Goal: Transaction & Acquisition: Purchase product/service

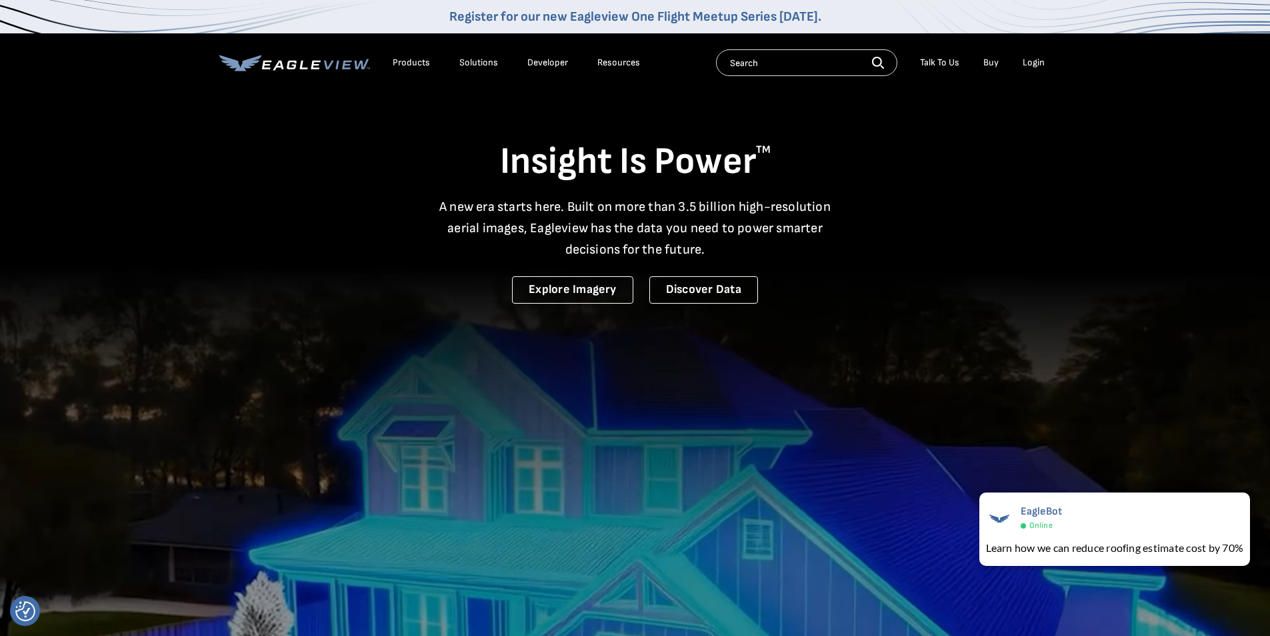
click at [1030, 64] on div "Login" at bounding box center [1034, 63] width 22 height 12
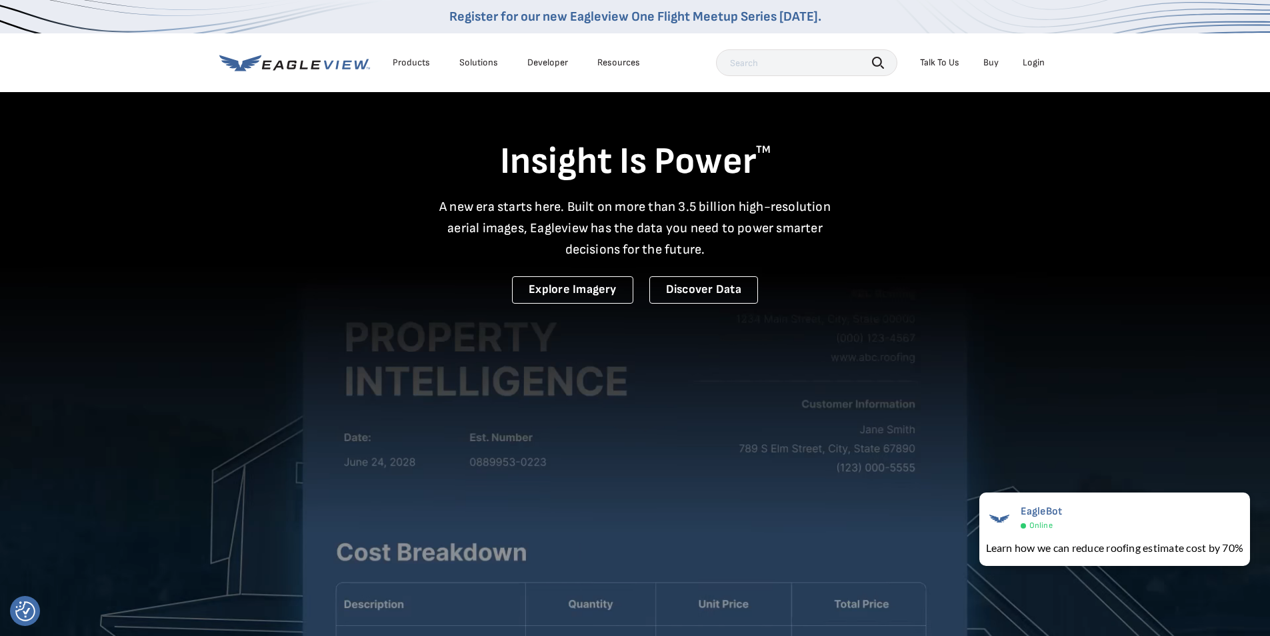
click at [1031, 65] on div "Login" at bounding box center [1034, 63] width 22 height 12
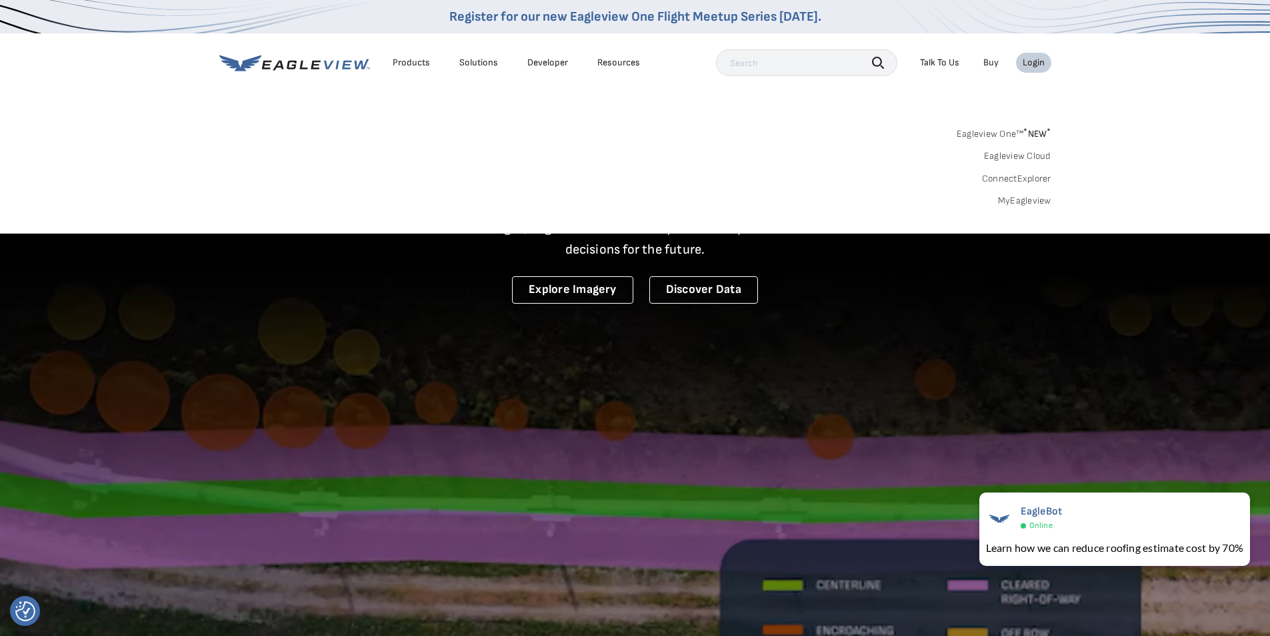
click at [1023, 199] on link "MyEagleview" at bounding box center [1024, 201] width 53 height 12
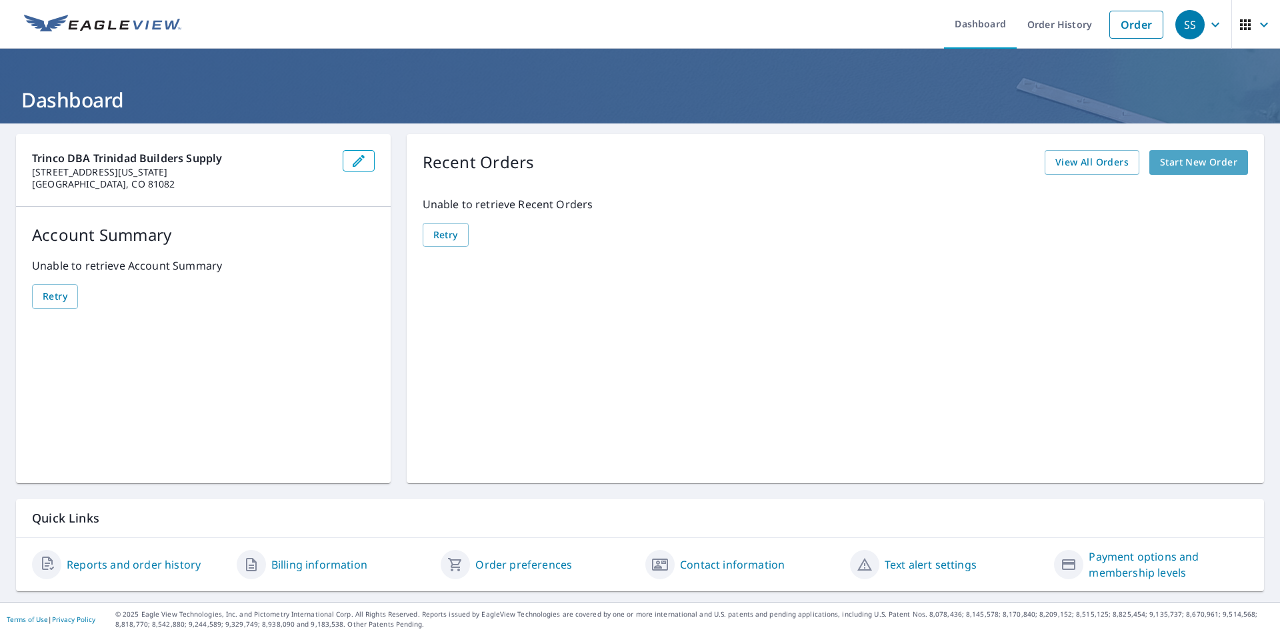
click at [1177, 164] on span "Start New Order" at bounding box center [1198, 162] width 77 height 17
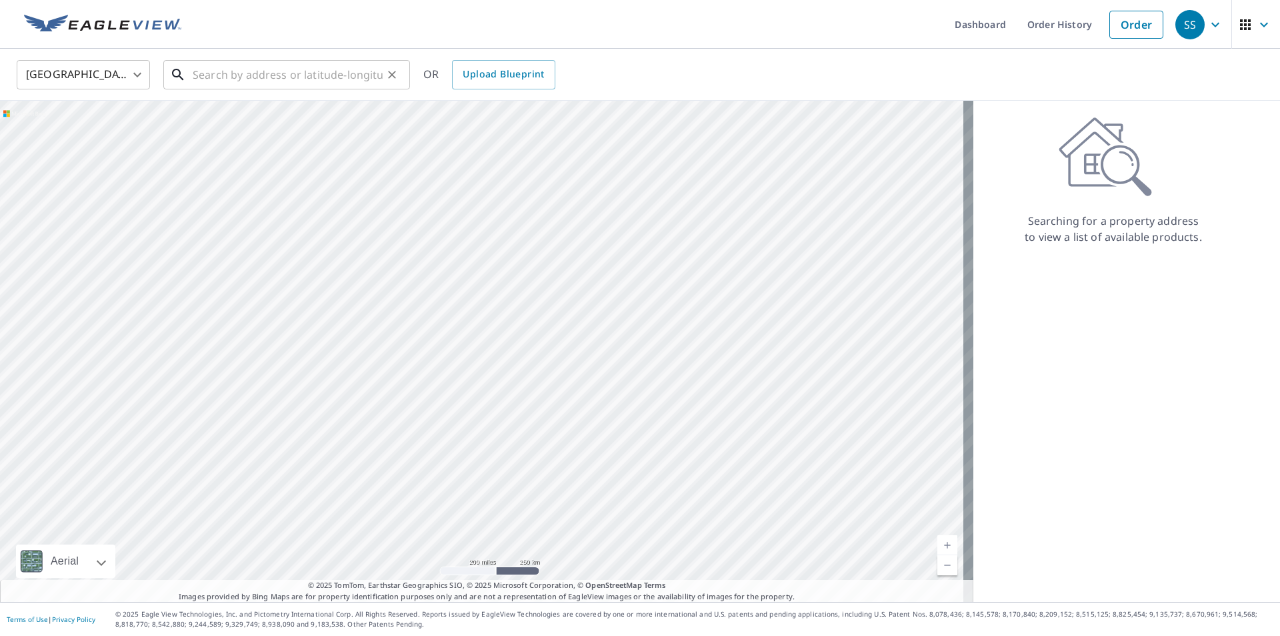
click at [337, 74] on input "text" at bounding box center [288, 74] width 190 height 37
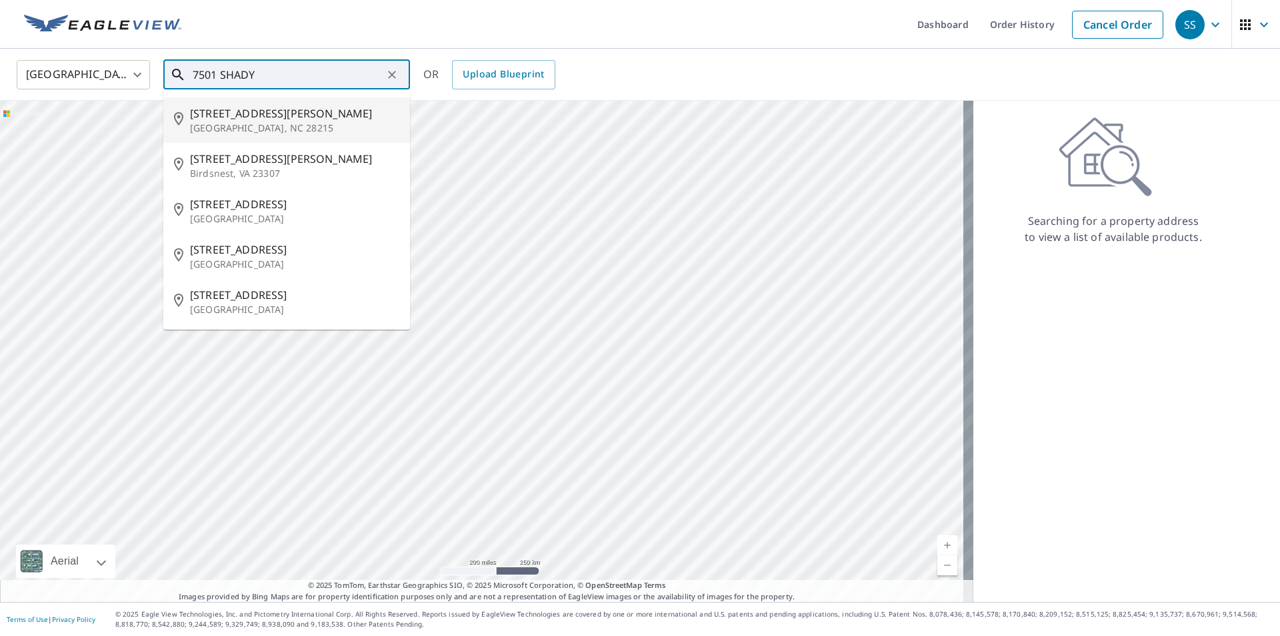
click at [245, 124] on p "Charlotte, NC 28215" at bounding box center [294, 127] width 209 height 13
type input "7501 Shady Ln Charlotte, NC 28215"
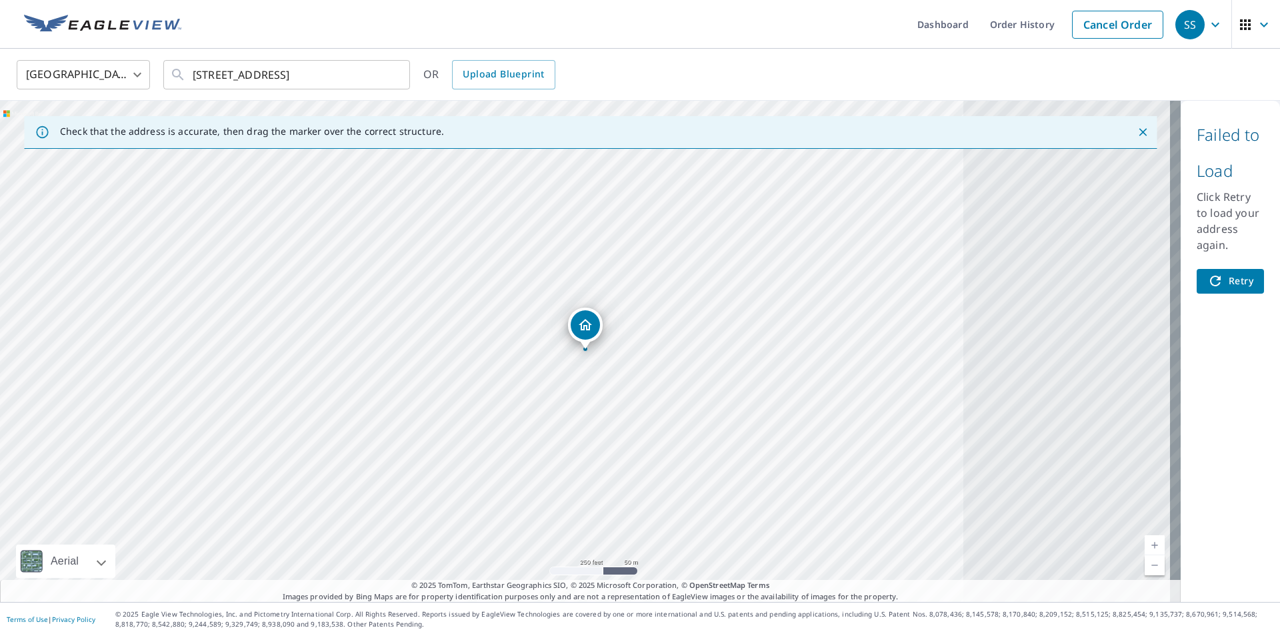
click at [584, 329] on icon "Dropped pin, building 1, Residential property, 7501 Shady Ln Charlotte, NC 28215" at bounding box center [585, 324] width 13 height 11
click at [584, 329] on div "7501 Shady Ln Charlotte, NC 28215" at bounding box center [599, 324] width 172 height 23
drag, startPoint x: 63, startPoint y: 133, endPoint x: 148, endPoint y: 157, distance: 88.9
click at [148, 157] on div "Check that the address is accurate, then drag the marker over the correct struc…" at bounding box center [590, 351] width 1181 height 501
drag, startPoint x: 43, startPoint y: 132, endPoint x: 589, endPoint y: 349, distance: 587.0
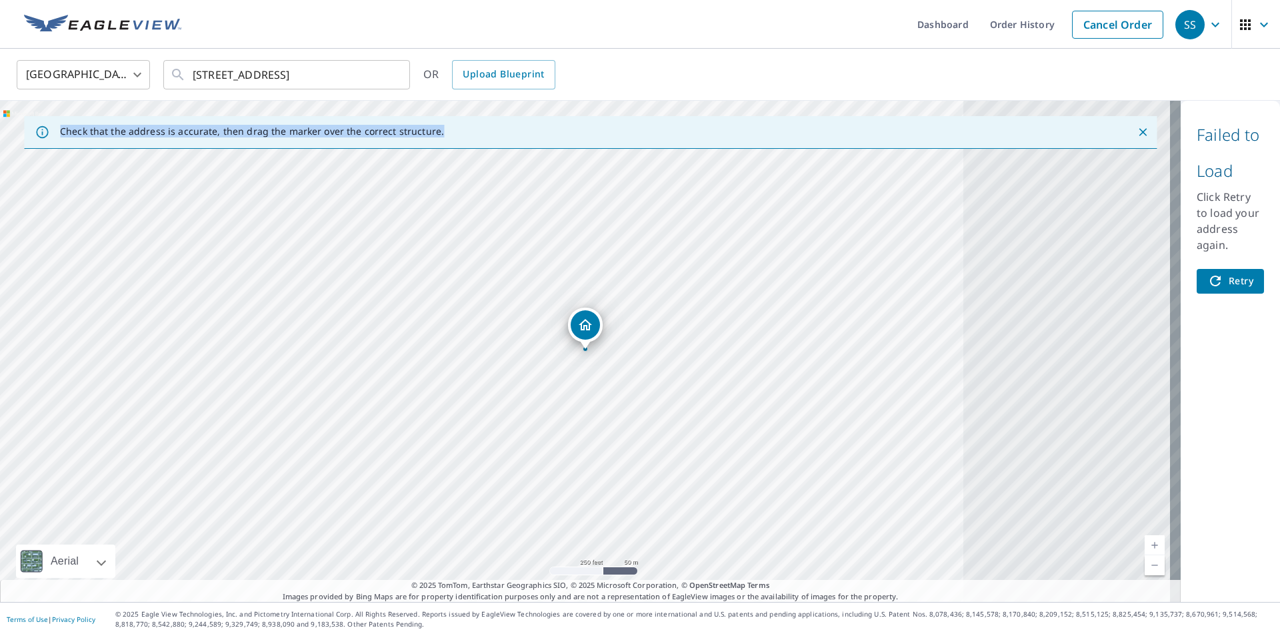
click at [589, 349] on div "Check that the address is accurate, then drag the marker over the correct struc…" at bounding box center [590, 351] width 1181 height 501
click at [1139, 133] on icon "Close" at bounding box center [1143, 132] width 8 height 8
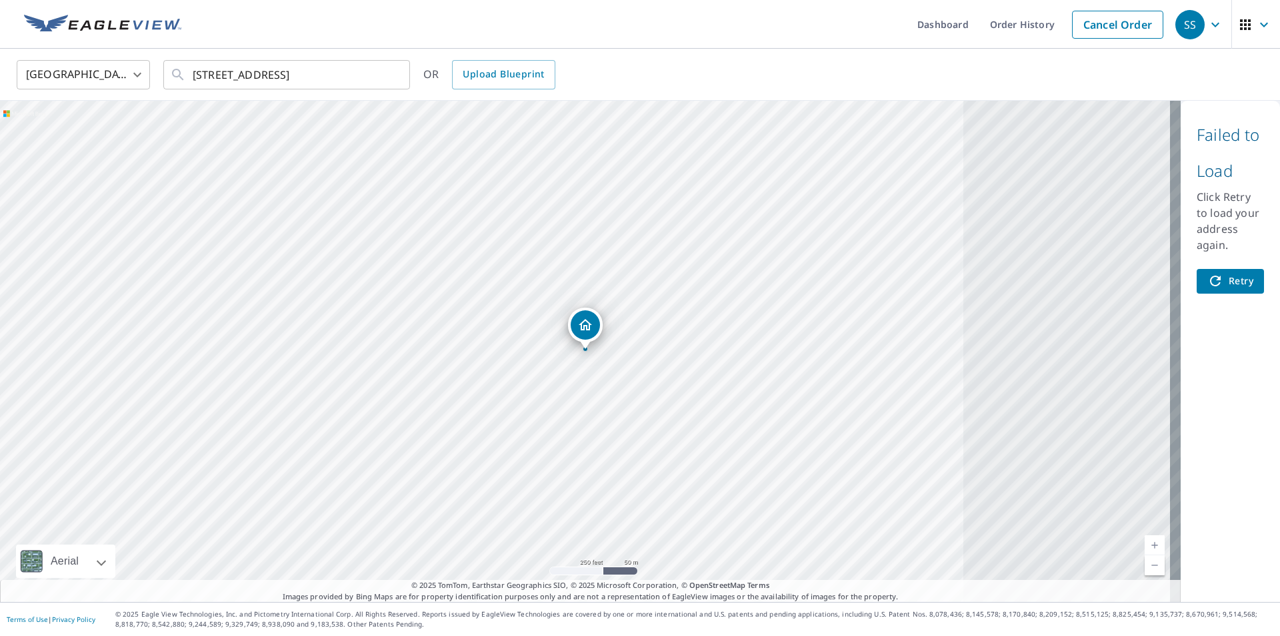
click at [585, 349] on div at bounding box center [585, 348] width 5 height 5
click at [1209, 25] on icon "button" at bounding box center [1216, 25] width 16 height 16
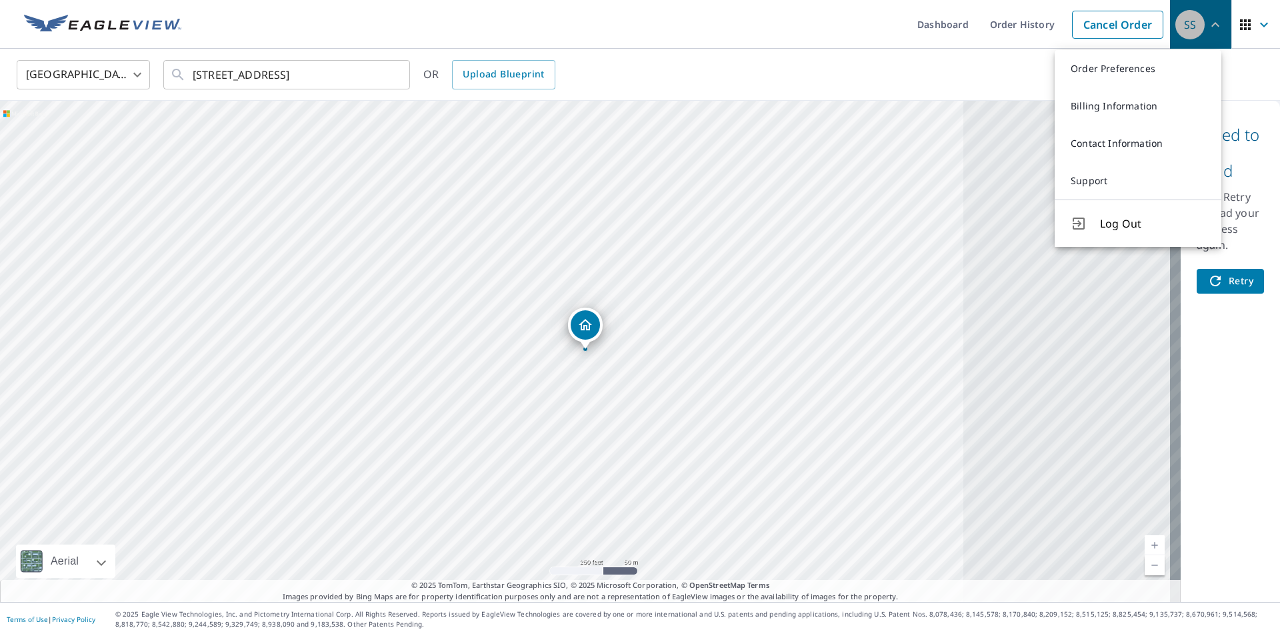
click at [1212, 25] on icon "button" at bounding box center [1216, 24] width 8 height 5
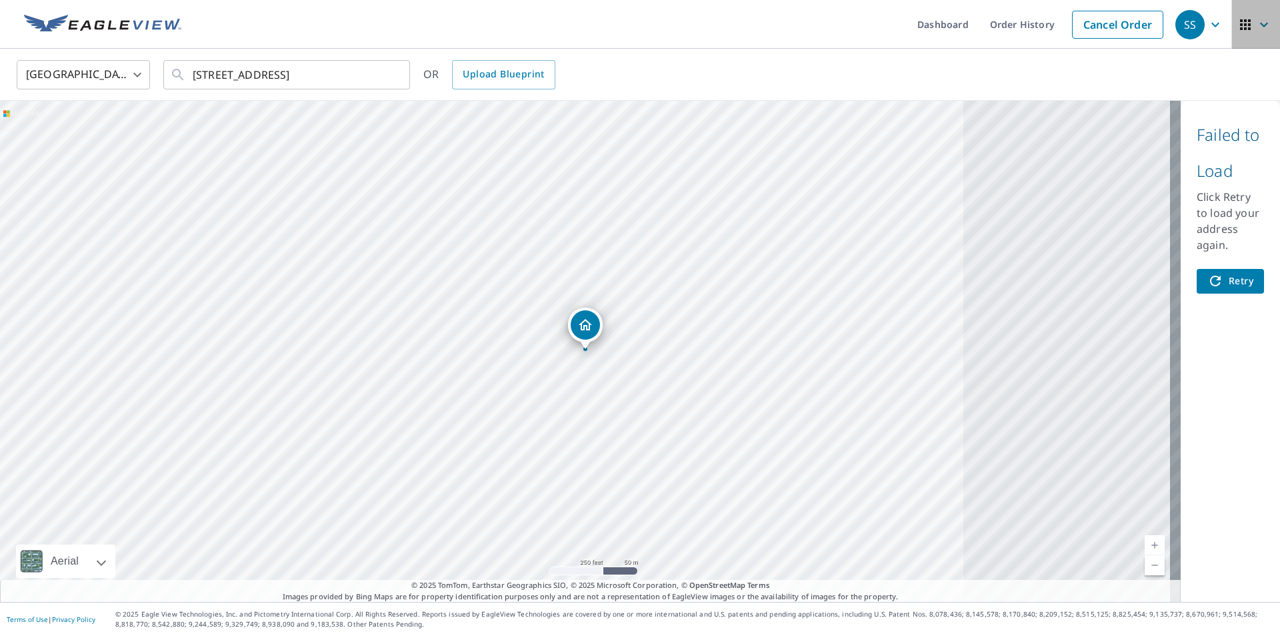
click at [1256, 23] on icon "button" at bounding box center [1264, 25] width 16 height 16
click at [1260, 23] on icon "button" at bounding box center [1264, 24] width 8 height 5
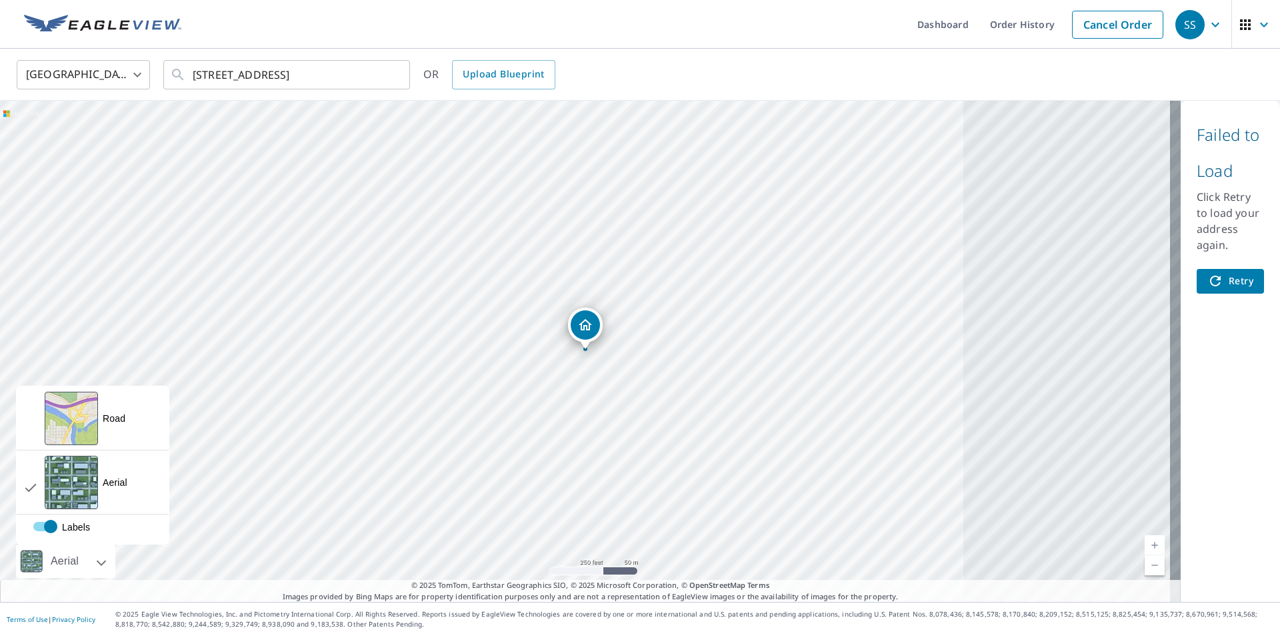
click at [40, 562] on div at bounding box center [31, 560] width 31 height 33
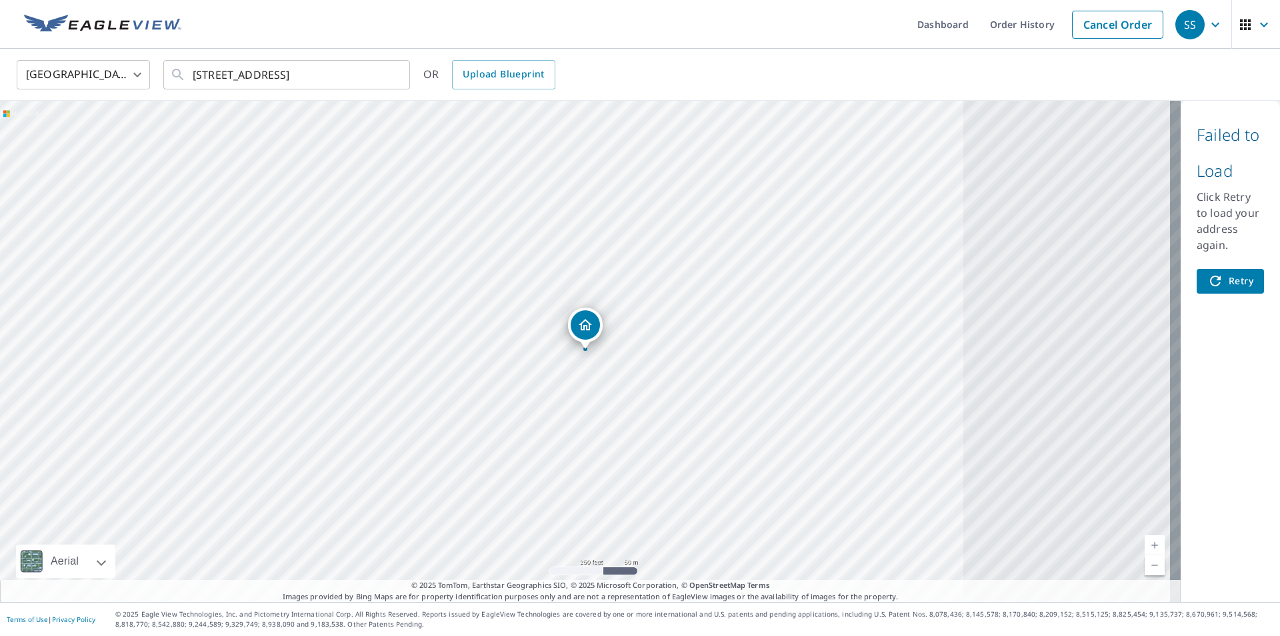
click at [91, 564] on div at bounding box center [87, 560] width 8 height 33
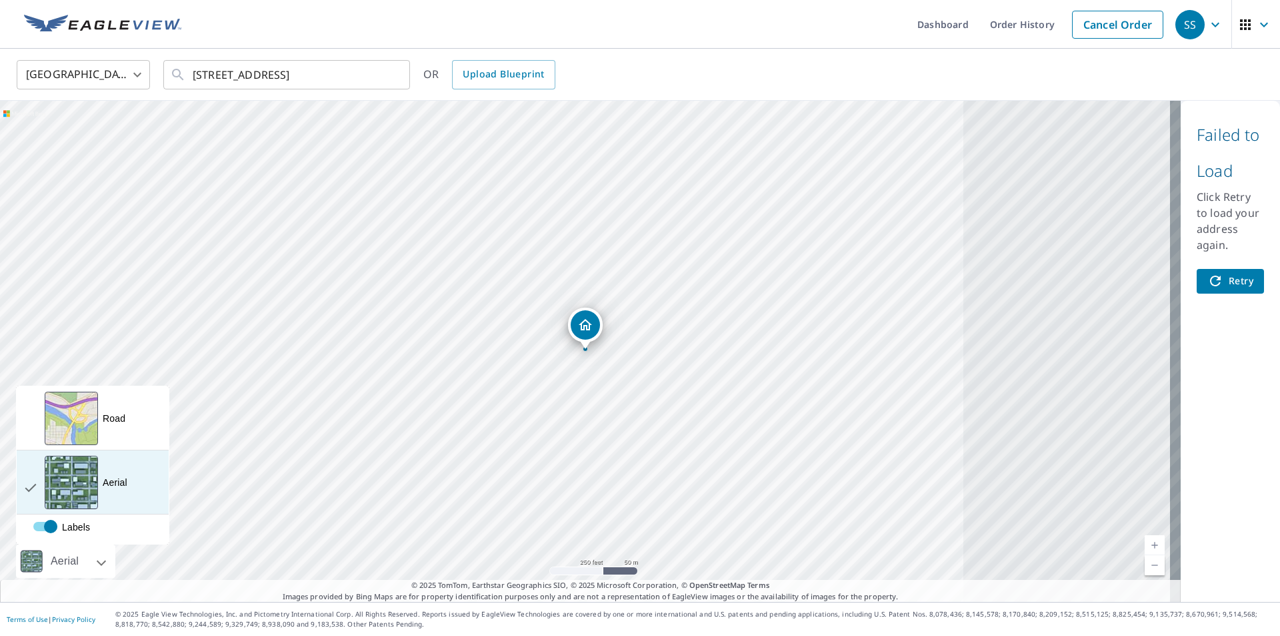
click at [72, 493] on div "View aerial and more..." at bounding box center [71, 481] width 53 height 53
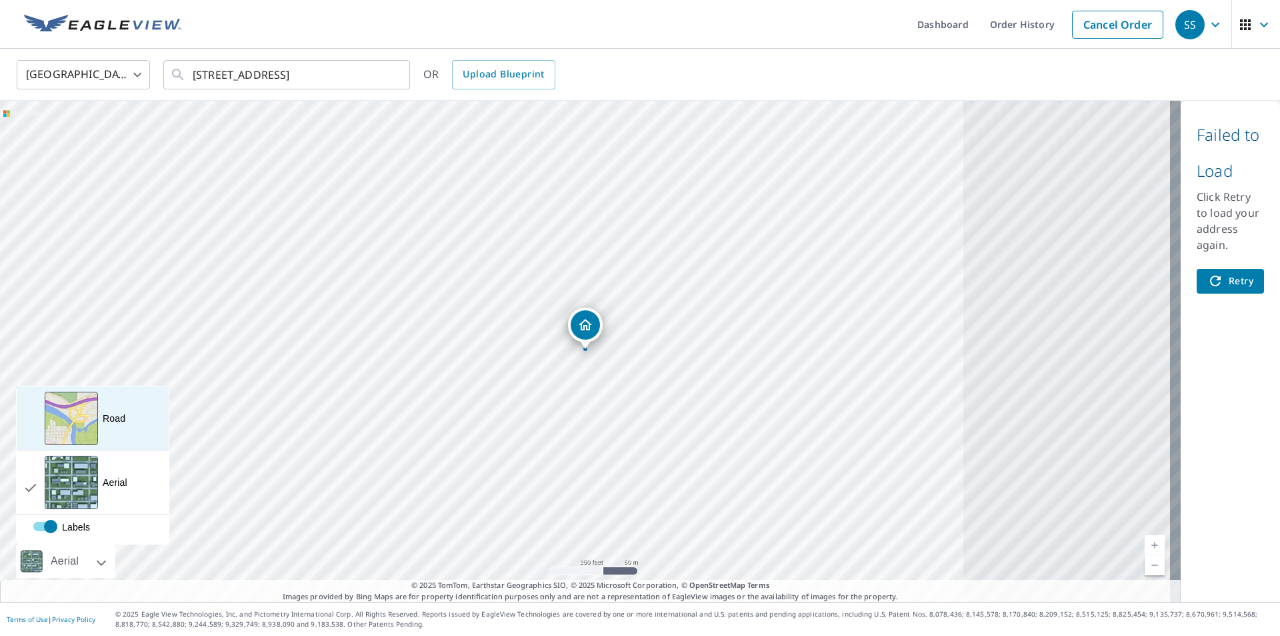
click at [65, 421] on div "View aerial and more..." at bounding box center [71, 417] width 53 height 53
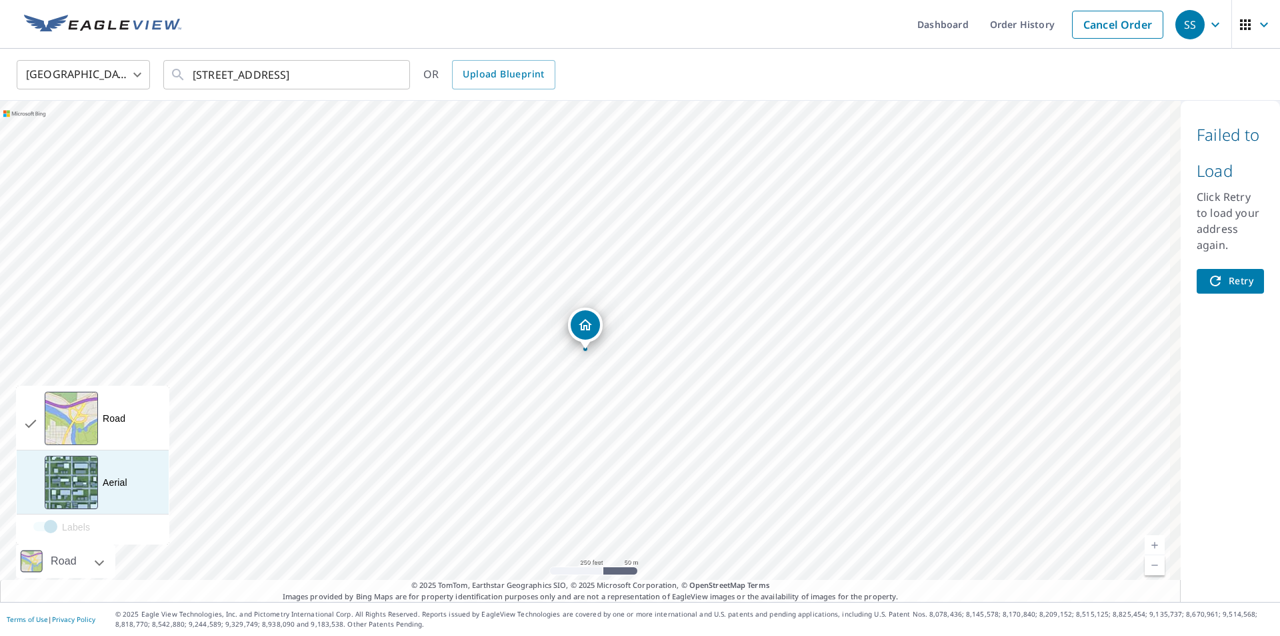
click at [81, 492] on div "View aerial and more..." at bounding box center [71, 481] width 53 height 53
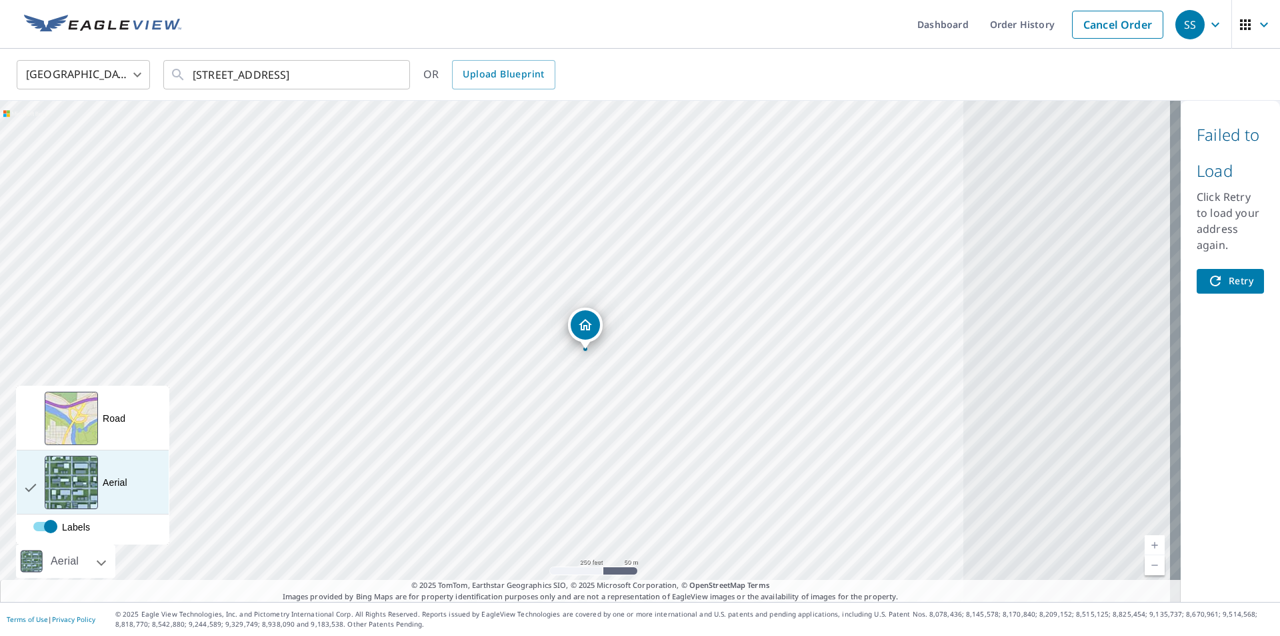
click at [78, 485] on div "View aerial and more..." at bounding box center [71, 481] width 53 height 53
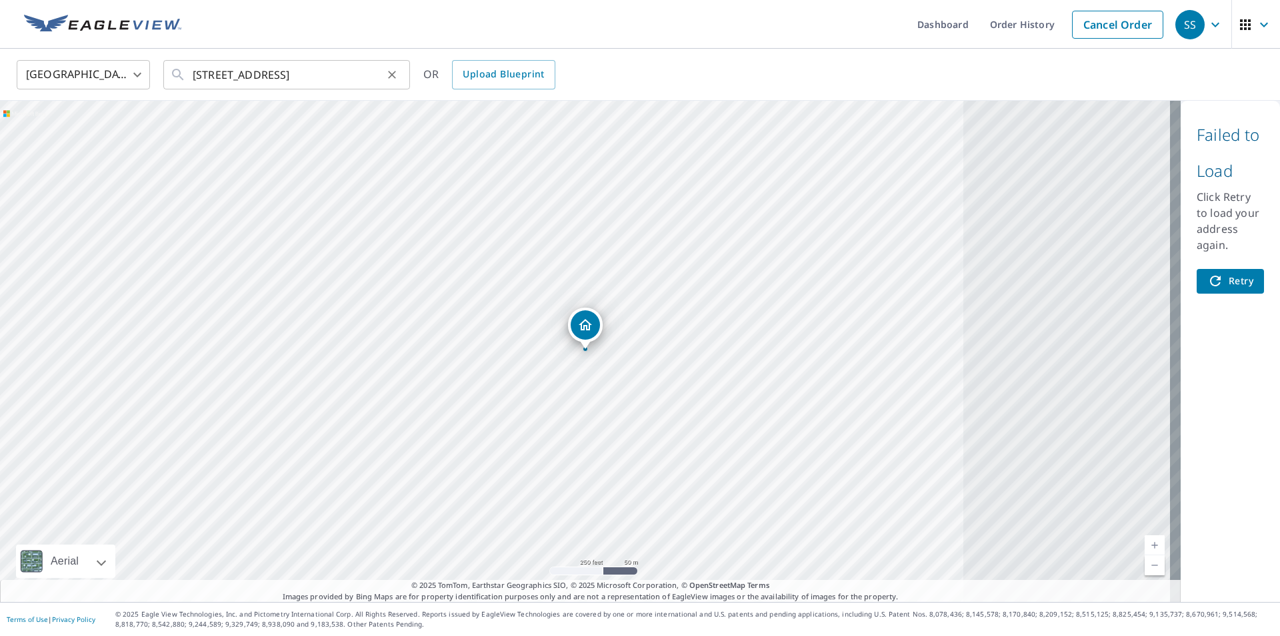
click at [389, 79] on icon "Clear" at bounding box center [391, 74] width 13 height 13
click at [373, 65] on input "text" at bounding box center [288, 74] width 190 height 37
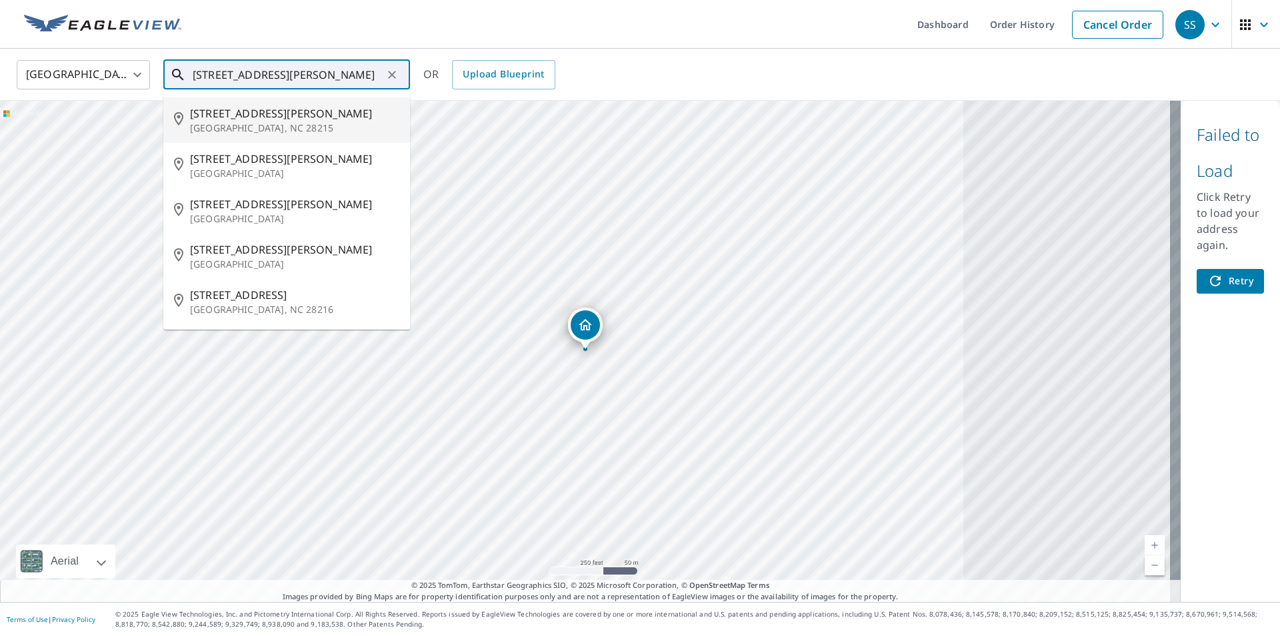
click at [255, 117] on span "7501 Shady Ln" at bounding box center [294, 113] width 209 height 16
type input "7501 Shady Ln Charlotte, NC 28215"
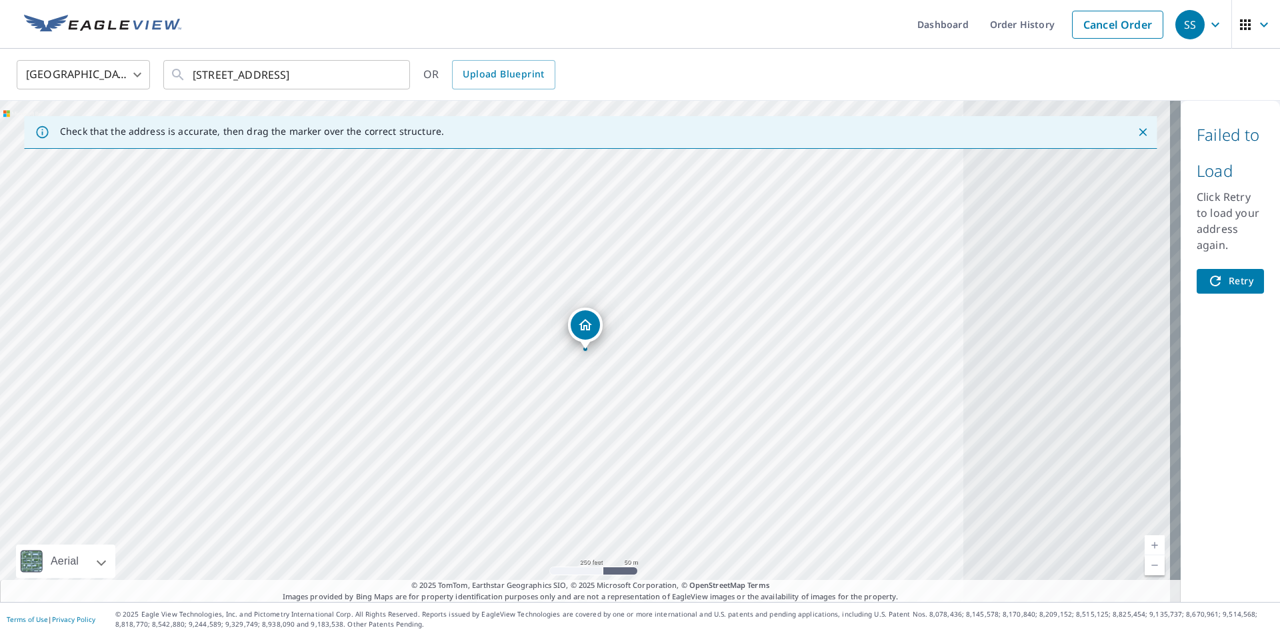
drag, startPoint x: 40, startPoint y: 132, endPoint x: 590, endPoint y: 335, distance: 586.6
click at [590, 335] on div "Check that the address is accurate, then drag the marker over the correct struc…" at bounding box center [590, 351] width 1181 height 501
drag, startPoint x: 692, startPoint y: 137, endPoint x: 595, endPoint y: 330, distance: 215.6
click at [595, 330] on div "Check that the address is accurate, then drag the marker over the correct struc…" at bounding box center [590, 351] width 1181 height 501
click at [588, 326] on div "7501 Shady Ln Charlotte, NC 28215" at bounding box center [590, 351] width 1181 height 501
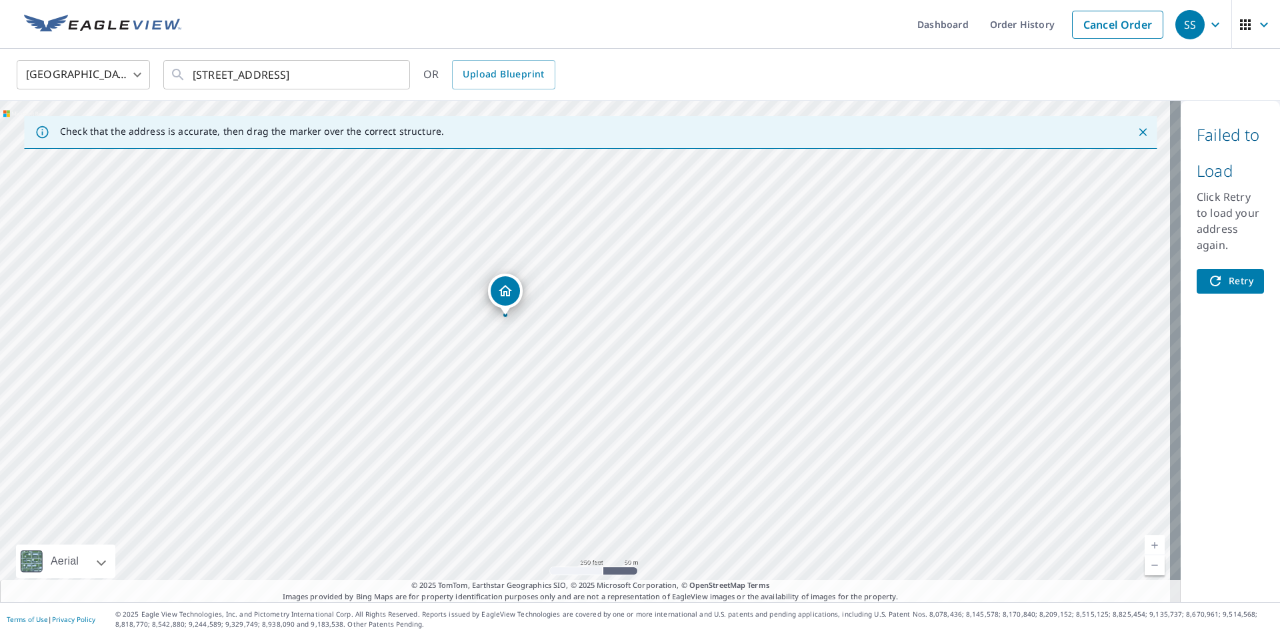
click at [507, 292] on icon "Dropped pin, building 1, Residential property, 7501 Shady Ln Charlotte, NC 28215" at bounding box center [505, 291] width 16 height 16
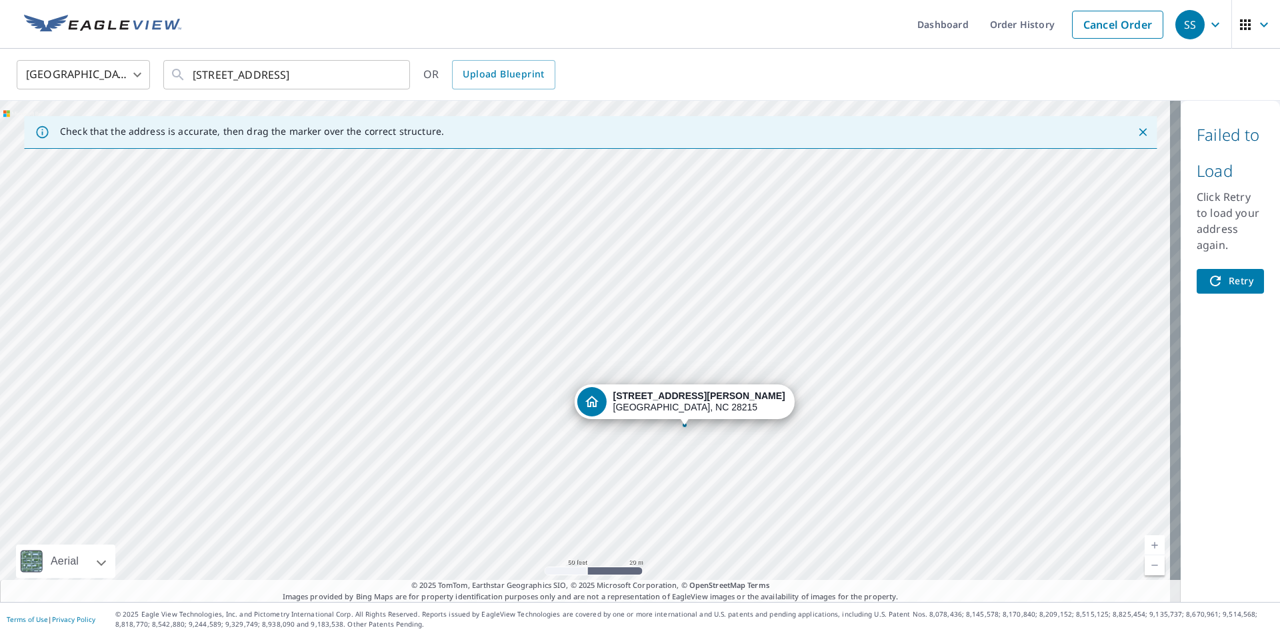
drag, startPoint x: 696, startPoint y: 350, endPoint x: 373, endPoint y: 191, distance: 359.1
click at [373, 191] on div "7501 Shady Ln Charlotte, NC 28215" at bounding box center [590, 351] width 1181 height 501
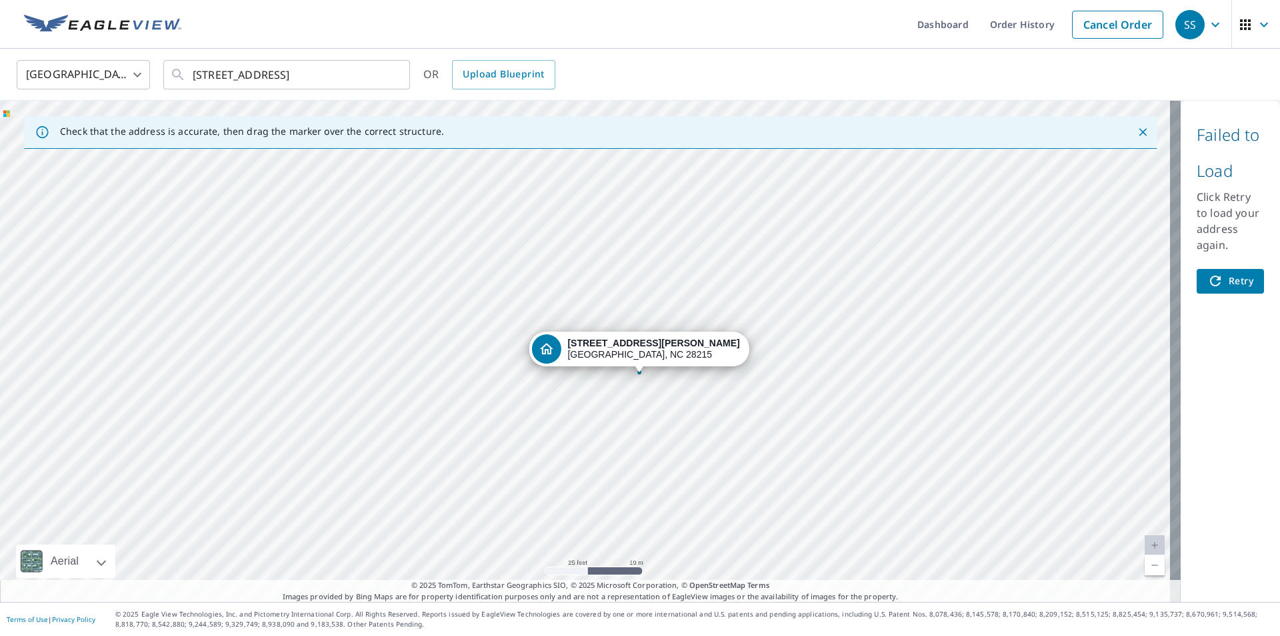
drag, startPoint x: 710, startPoint y: 381, endPoint x: 682, endPoint y: 171, distance: 212.0
click at [682, 171] on div "7501 Shady Ln Charlotte, NC 28215" at bounding box center [590, 351] width 1181 height 501
click at [1136, 128] on icon "Close" at bounding box center [1142, 131] width 13 height 13
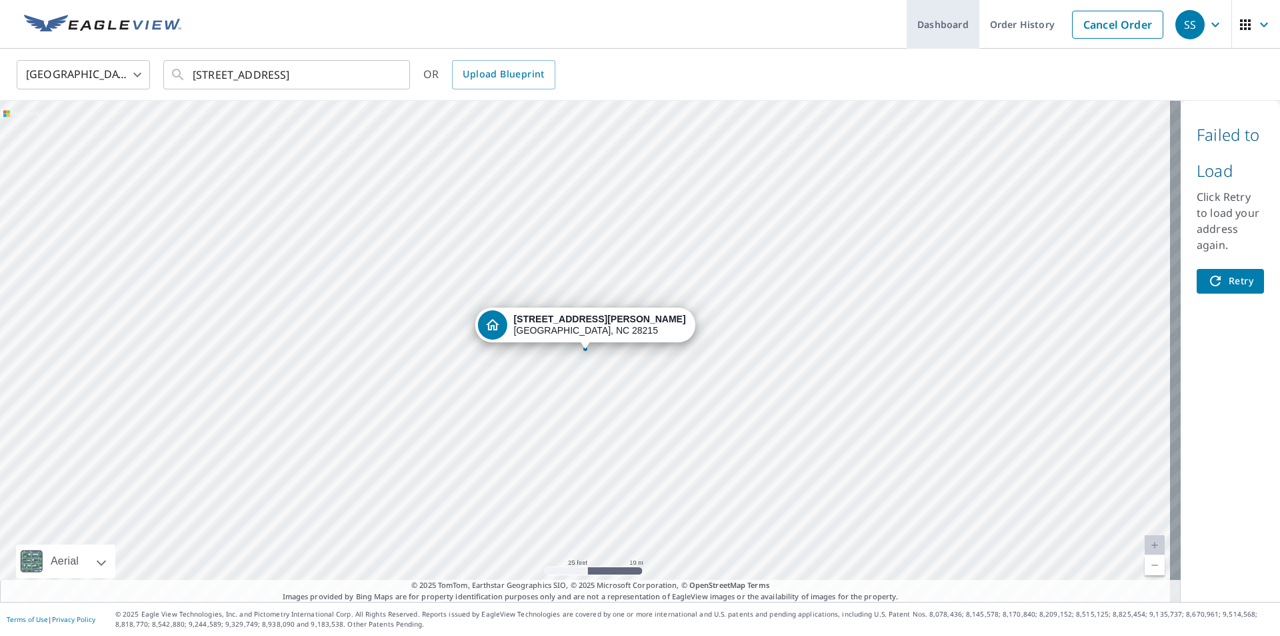
click at [919, 25] on link "Dashboard" at bounding box center [943, 24] width 73 height 49
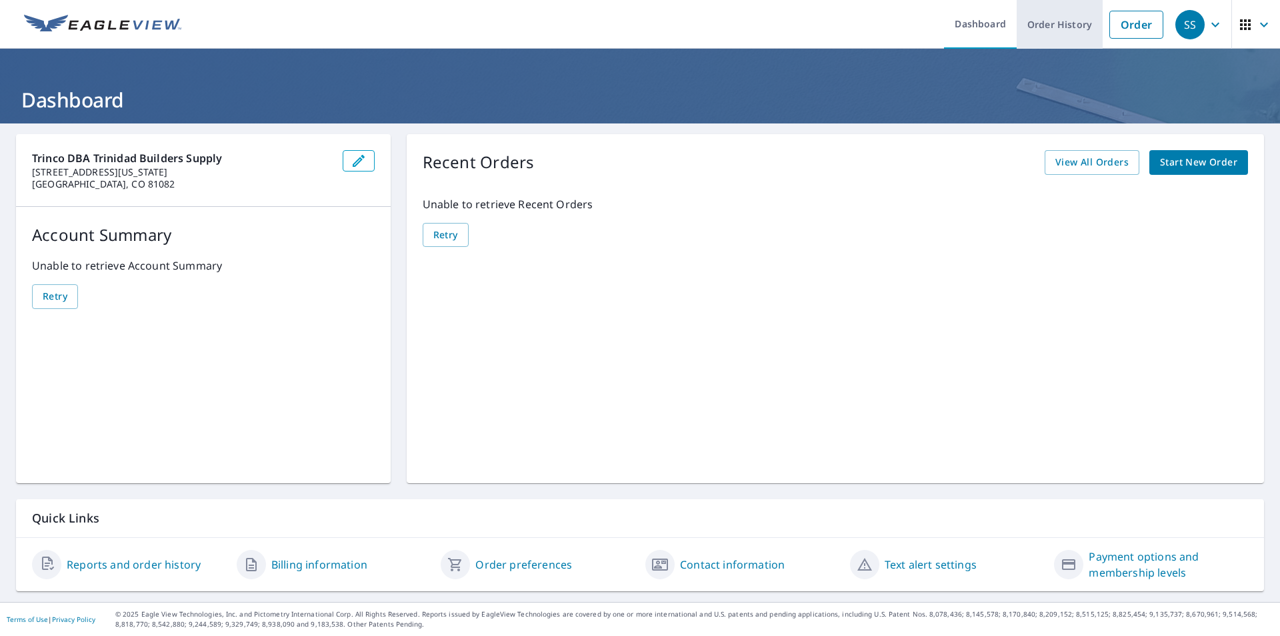
click at [1060, 24] on link "Order History" at bounding box center [1060, 24] width 86 height 49
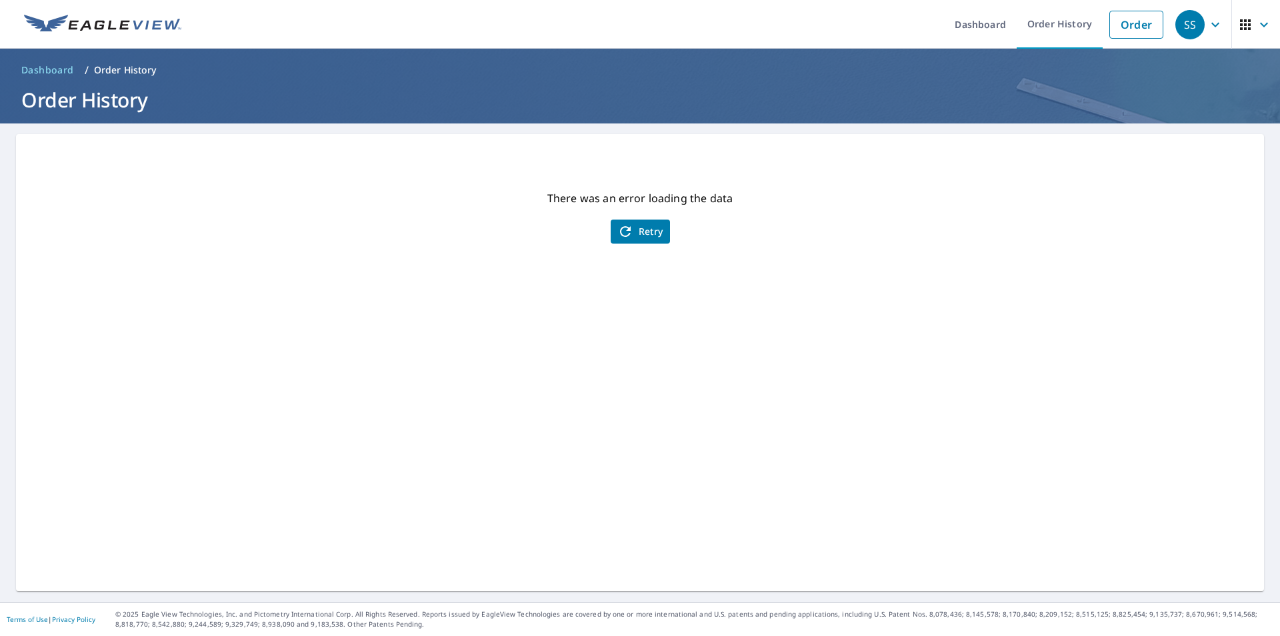
click at [647, 236] on span "Retry" at bounding box center [641, 231] width 46 height 16
click at [1125, 24] on link "Order" at bounding box center [1137, 25] width 54 height 28
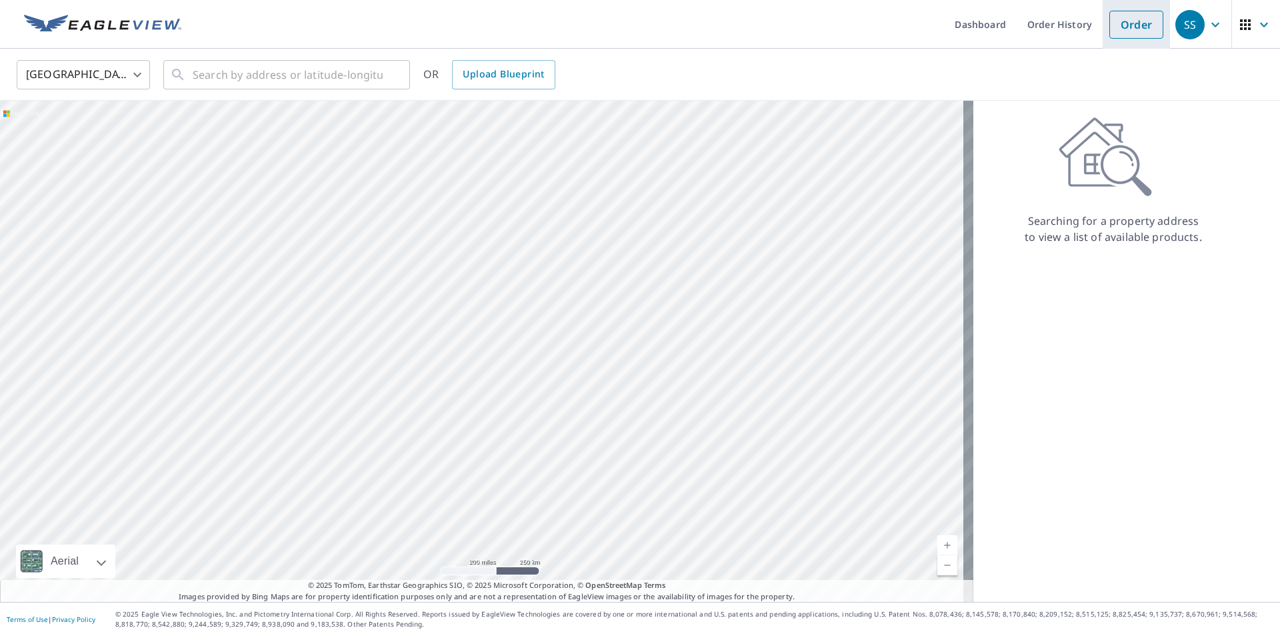
click at [1125, 24] on link "Order" at bounding box center [1137, 25] width 54 height 28
click at [371, 69] on input "text" at bounding box center [288, 74] width 190 height 37
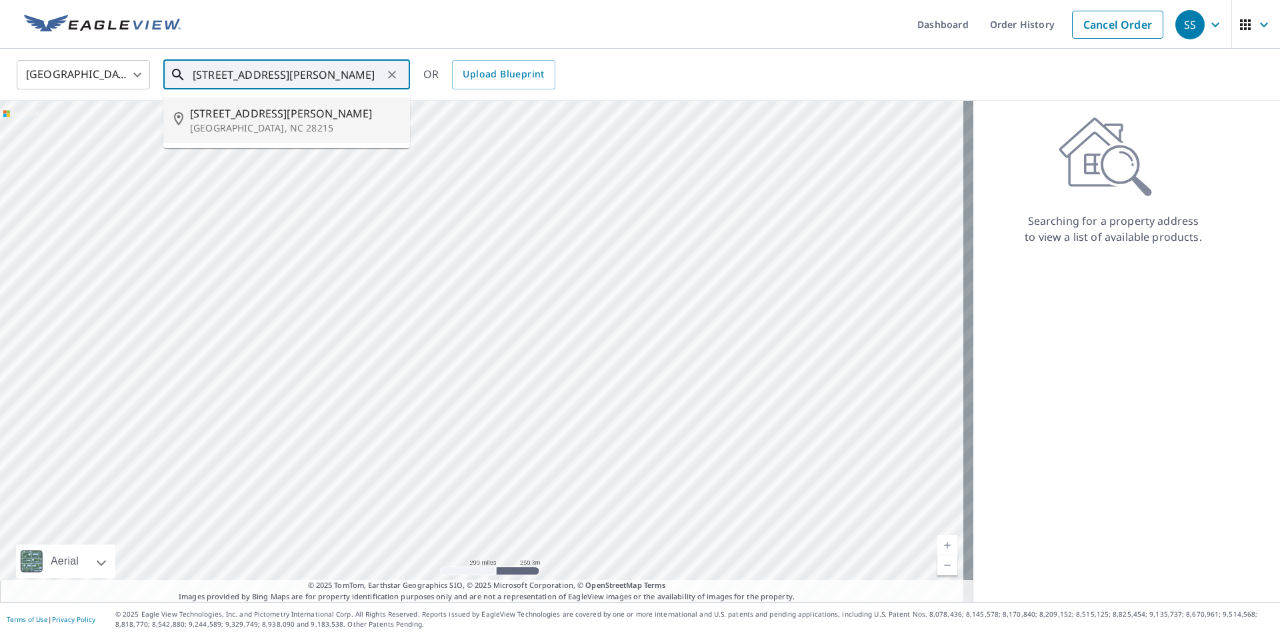
click at [260, 122] on p "Charlotte, NC 28215" at bounding box center [294, 127] width 209 height 13
type input "7501 Shady Ln Charlotte, NC 28215"
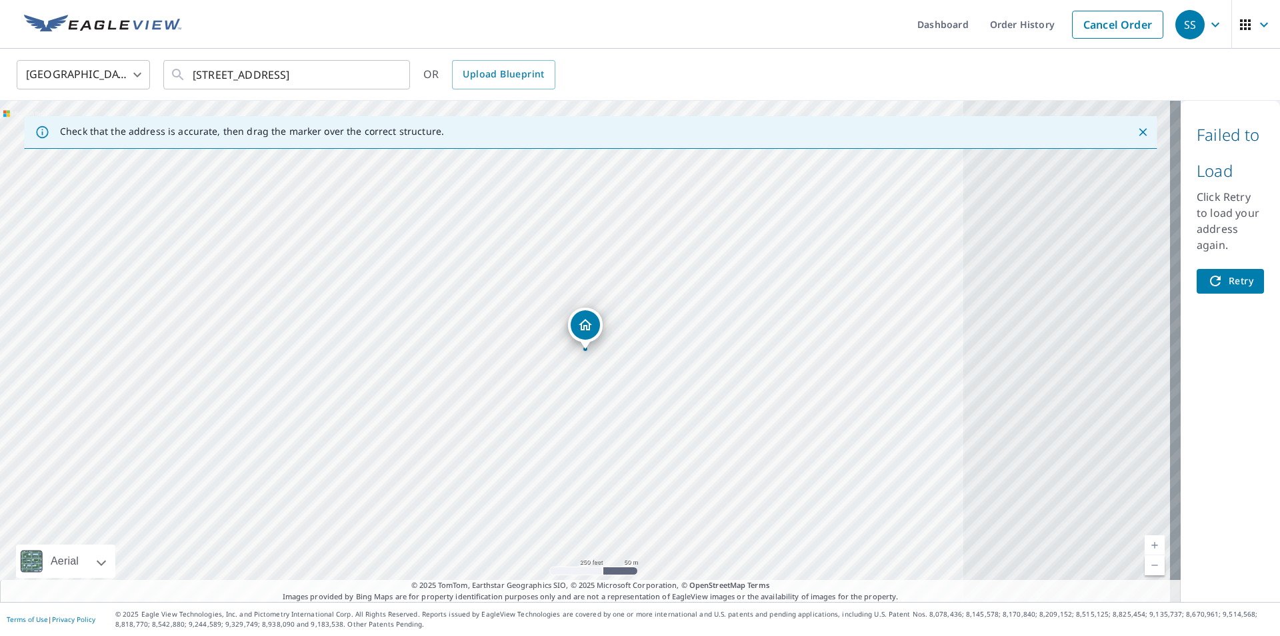
click at [585, 349] on div at bounding box center [585, 348] width 5 height 5
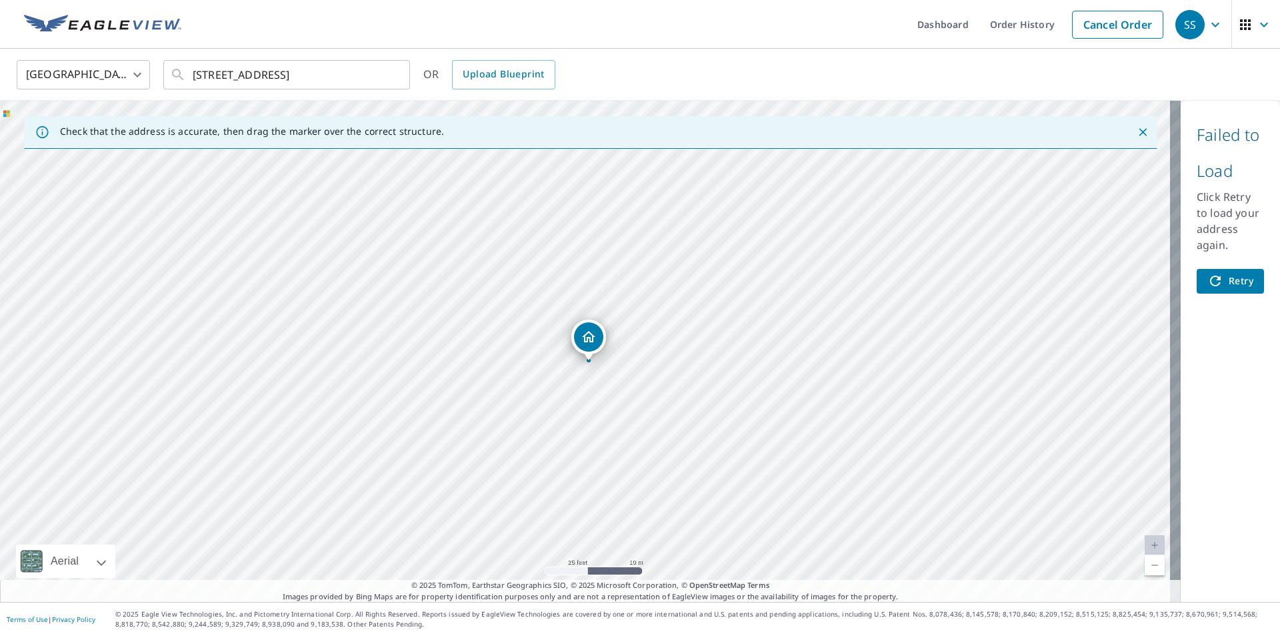
click at [585, 349] on div "Dropped pin, building 1, Residential property, 7501 Shady Ln Charlotte, NC 28215" at bounding box center [588, 336] width 29 height 29
click at [1256, 28] on icon "button" at bounding box center [1264, 25] width 16 height 16
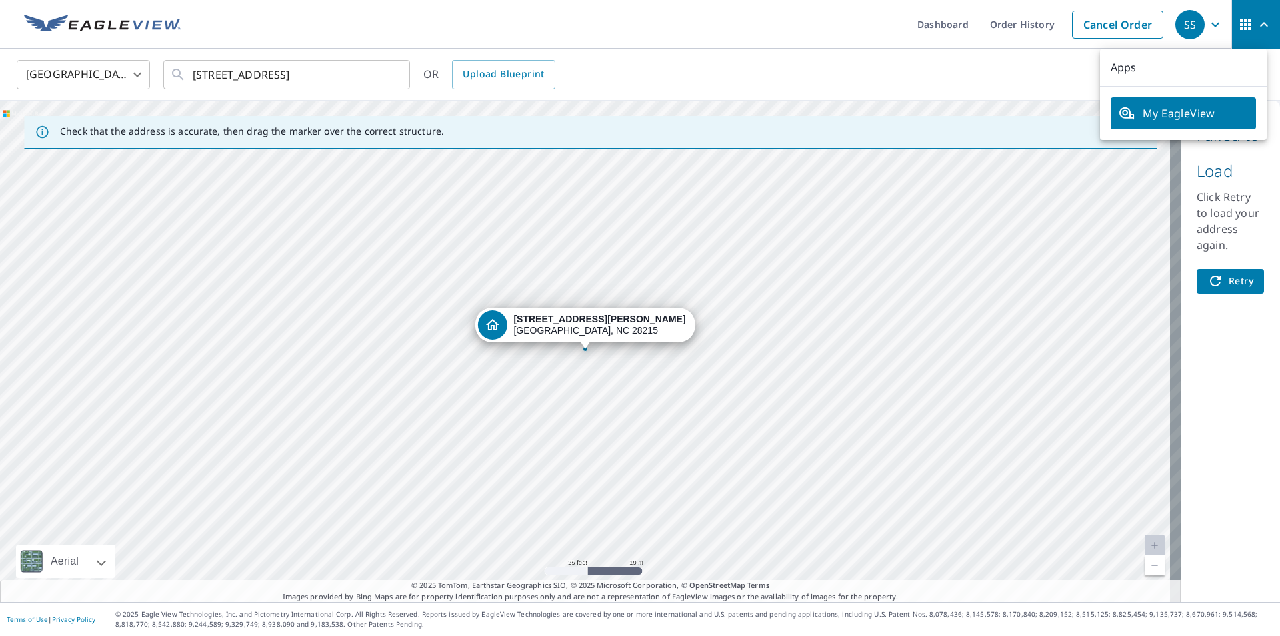
click at [1208, 22] on icon "button" at bounding box center [1216, 25] width 16 height 16
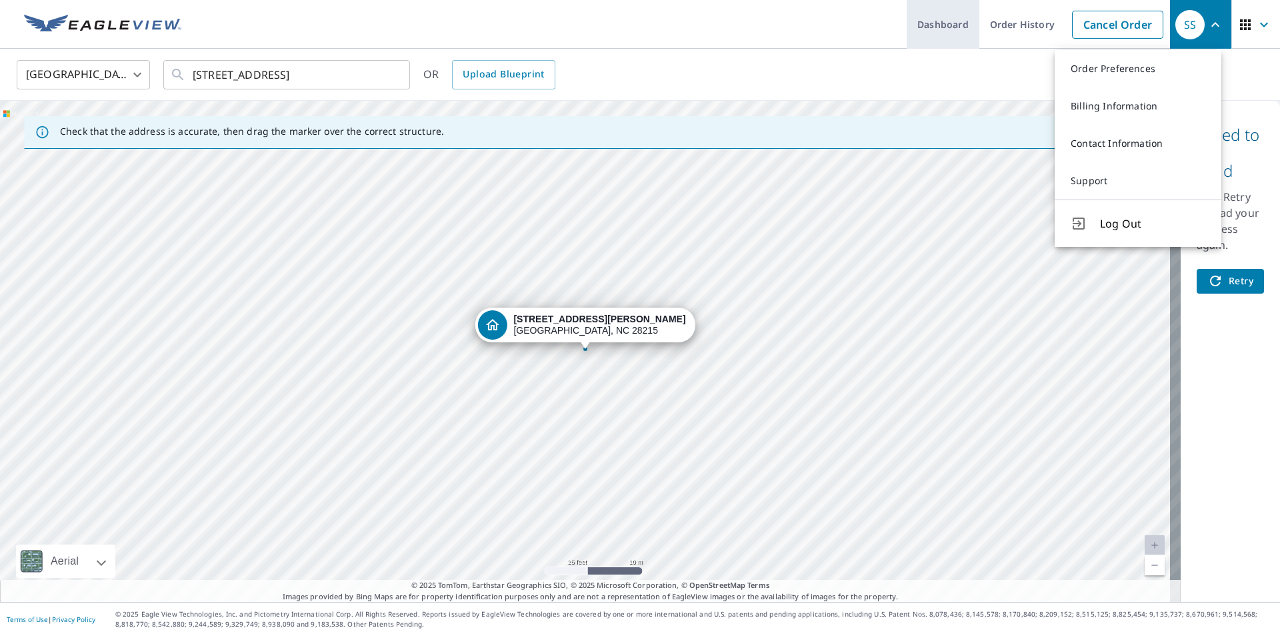
click at [919, 29] on link "Dashboard" at bounding box center [943, 24] width 73 height 49
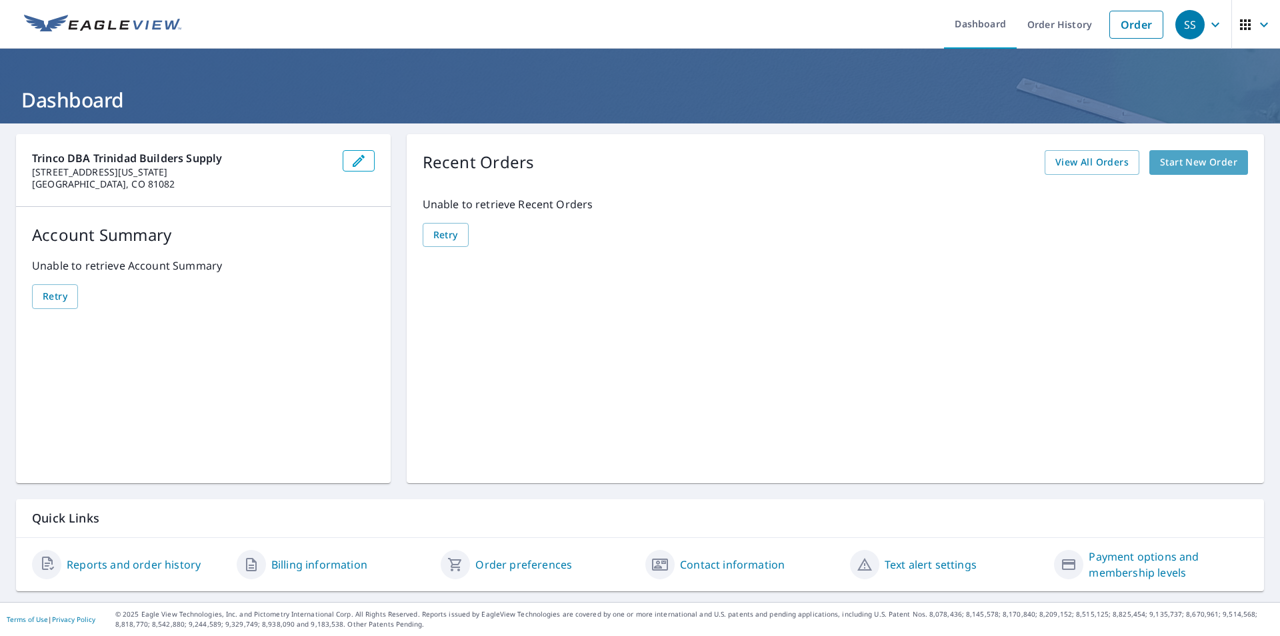
click at [1202, 167] on span "Start New Order" at bounding box center [1198, 162] width 77 height 17
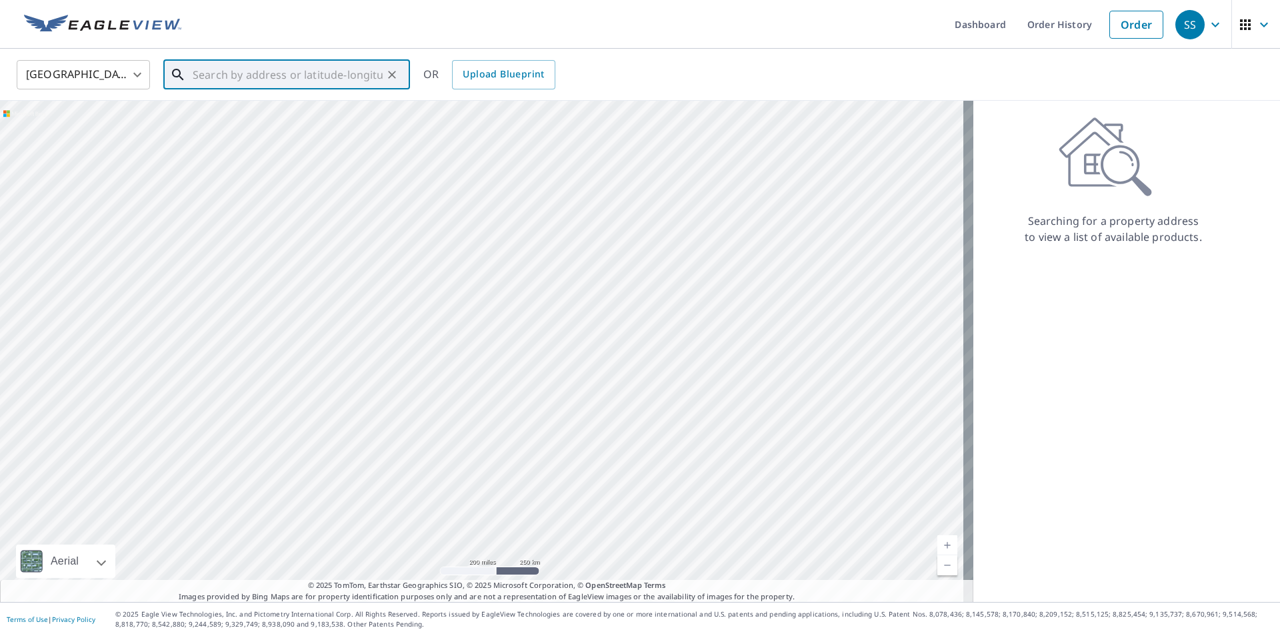
click at [339, 77] on input "text" at bounding box center [288, 74] width 190 height 37
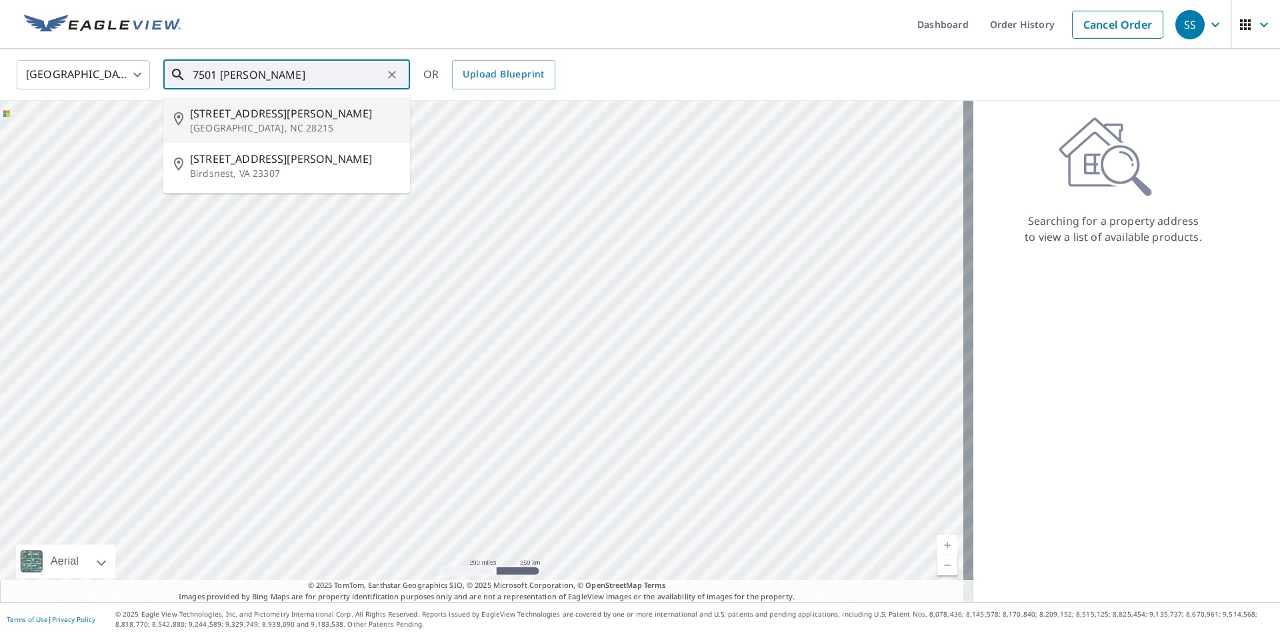
click at [253, 119] on span "7501 Shady Ln" at bounding box center [294, 113] width 209 height 16
type input "7501 Shady Ln Charlotte, NC 28215"
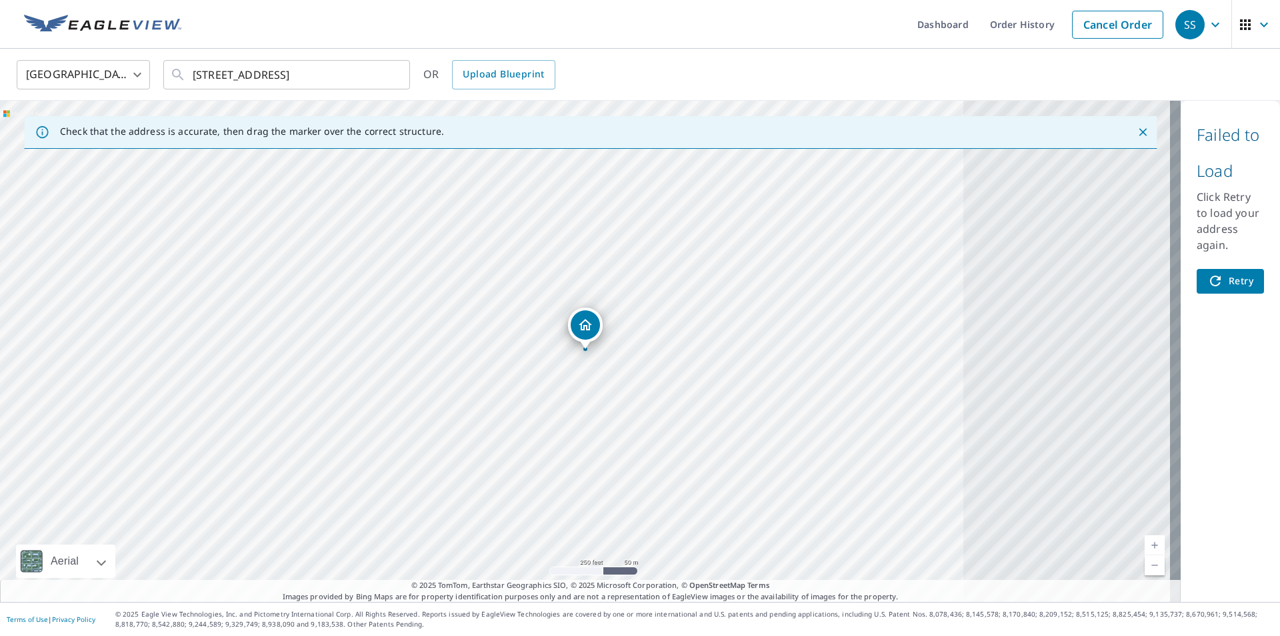
click at [1136, 133] on icon "Close" at bounding box center [1142, 131] width 13 height 13
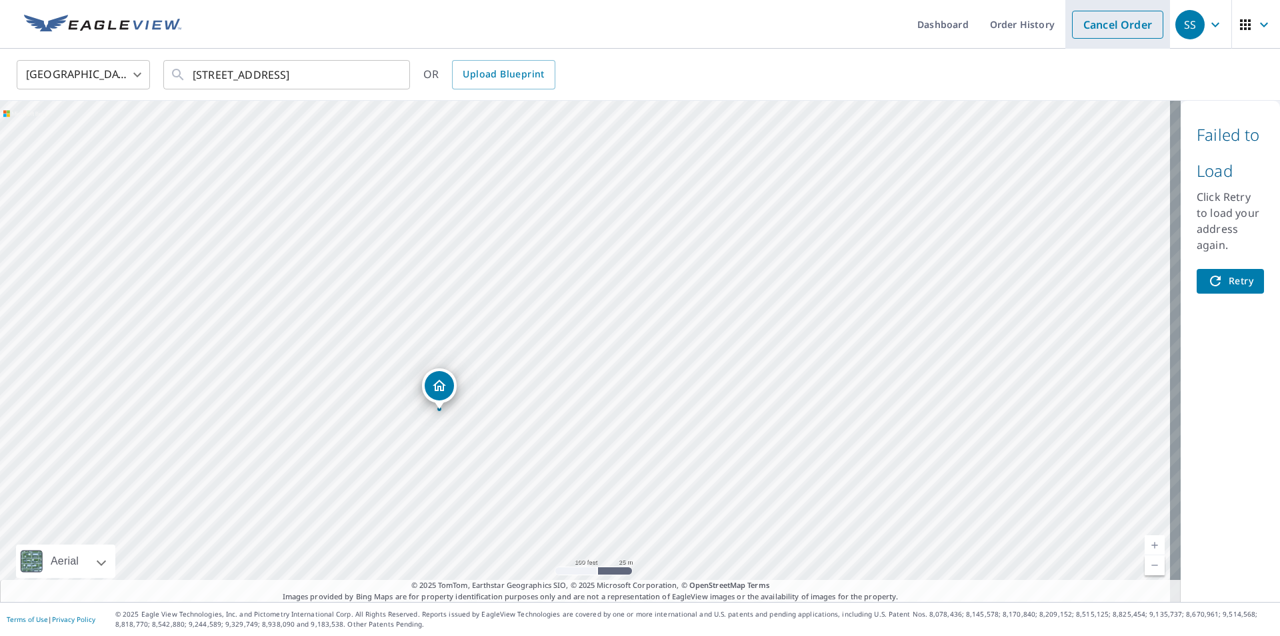
click at [1101, 29] on link "Cancel Order" at bounding box center [1117, 25] width 91 height 28
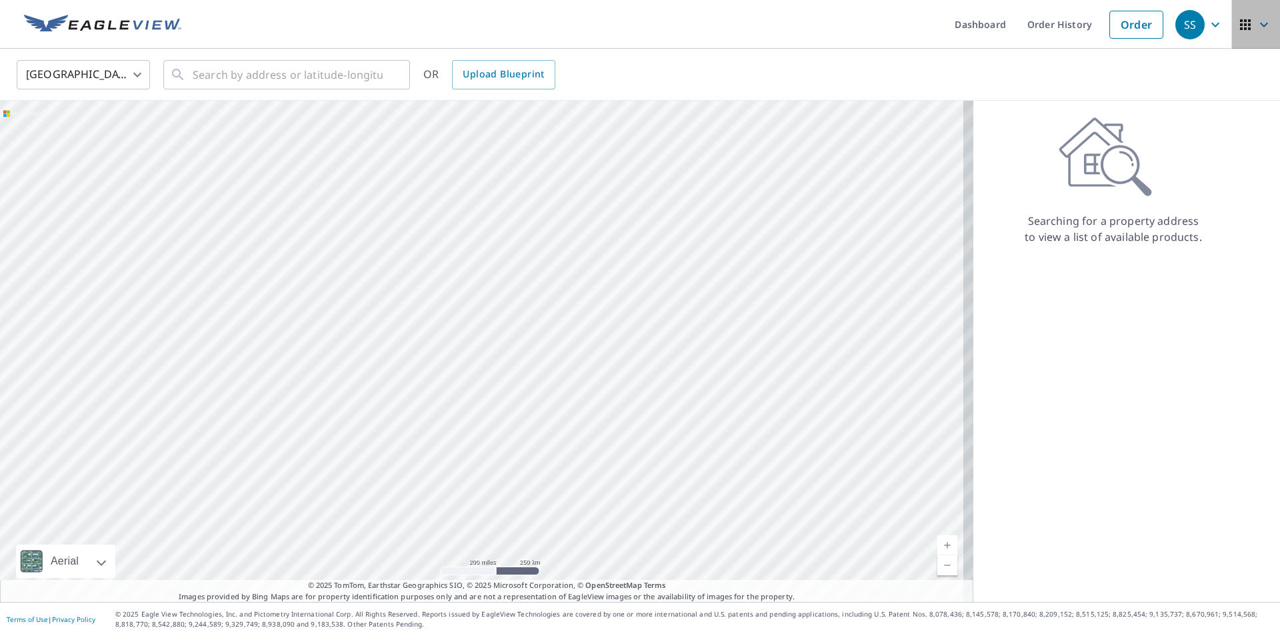
click at [1256, 28] on icon "button" at bounding box center [1264, 25] width 16 height 16
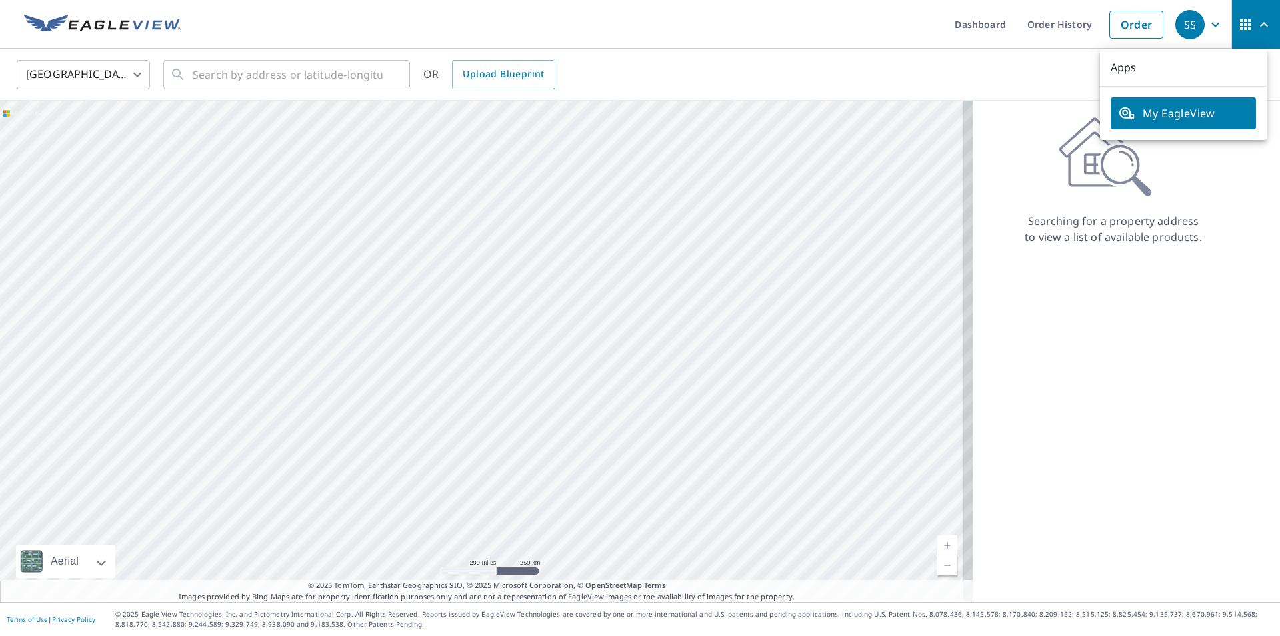
click at [1183, 112] on span "My EagleView" at bounding box center [1183, 113] width 129 height 16
